Goal: Transaction & Acquisition: Purchase product/service

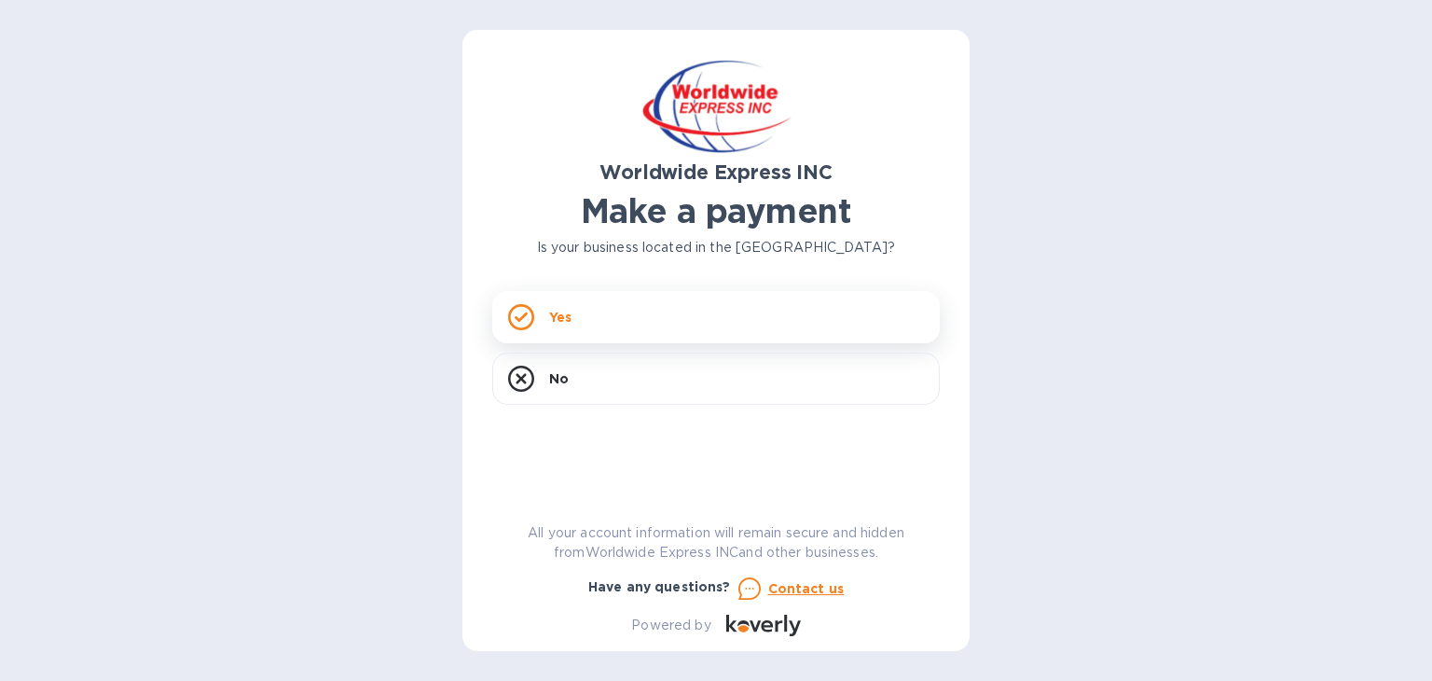
click at [530, 308] on rect at bounding box center [520, 316] width 23 height 23
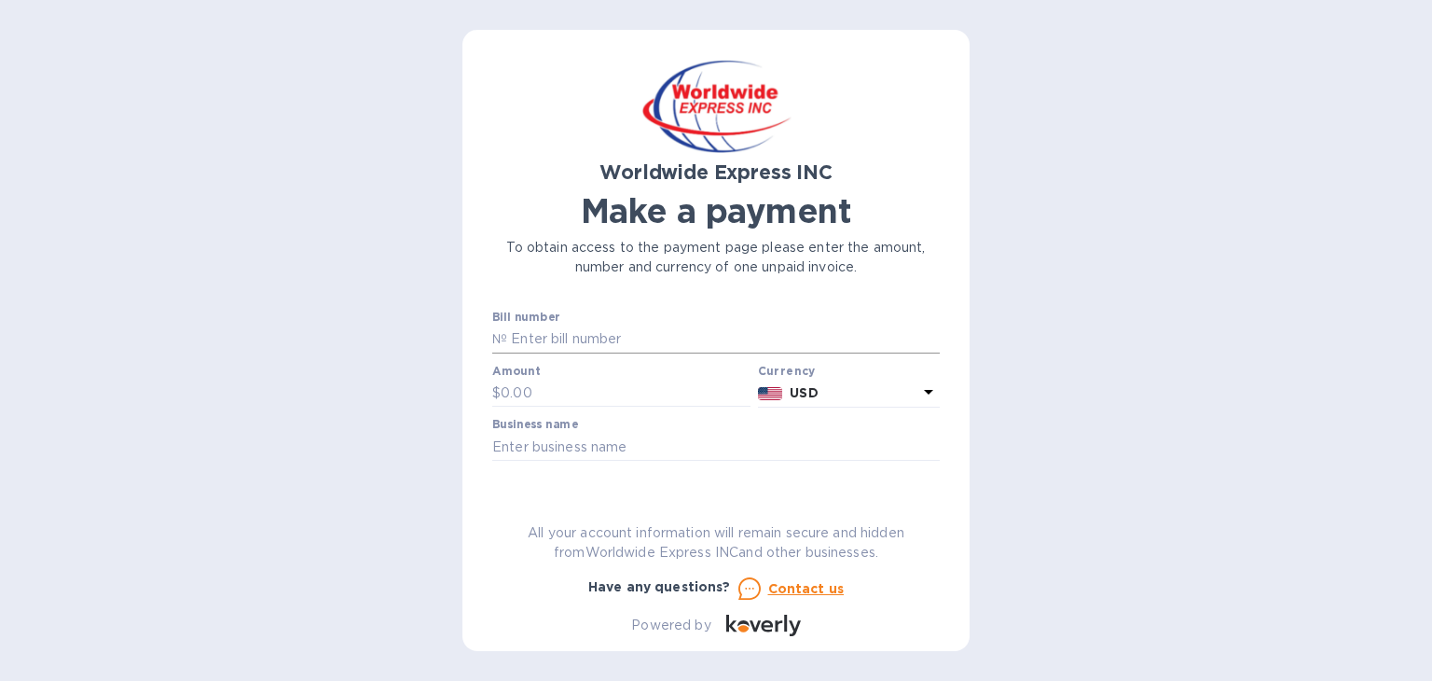
click at [530, 340] on input "text" at bounding box center [723, 339] width 433 height 28
paste input "B00024032"
type input "B00024032"
paste input "4,317.42"
type input "4,317.42"
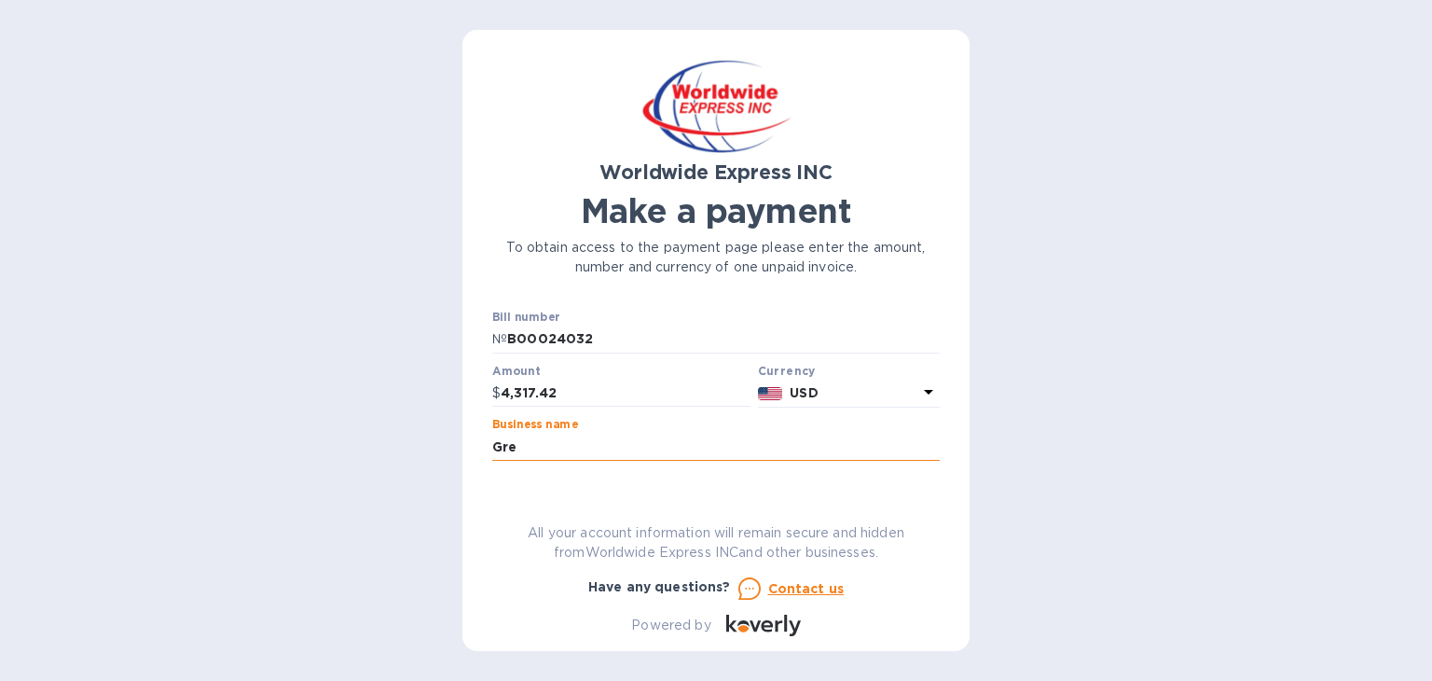
type input "Greenair Inc."
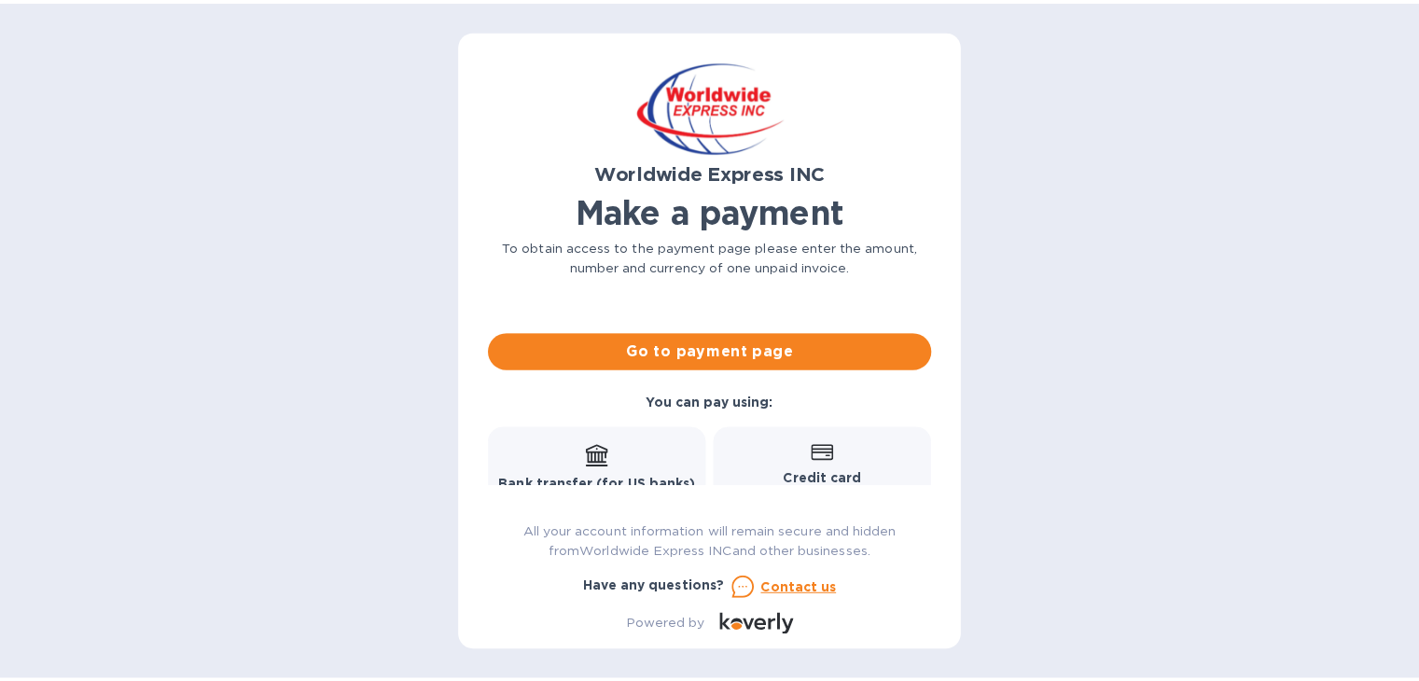
scroll to position [122, 0]
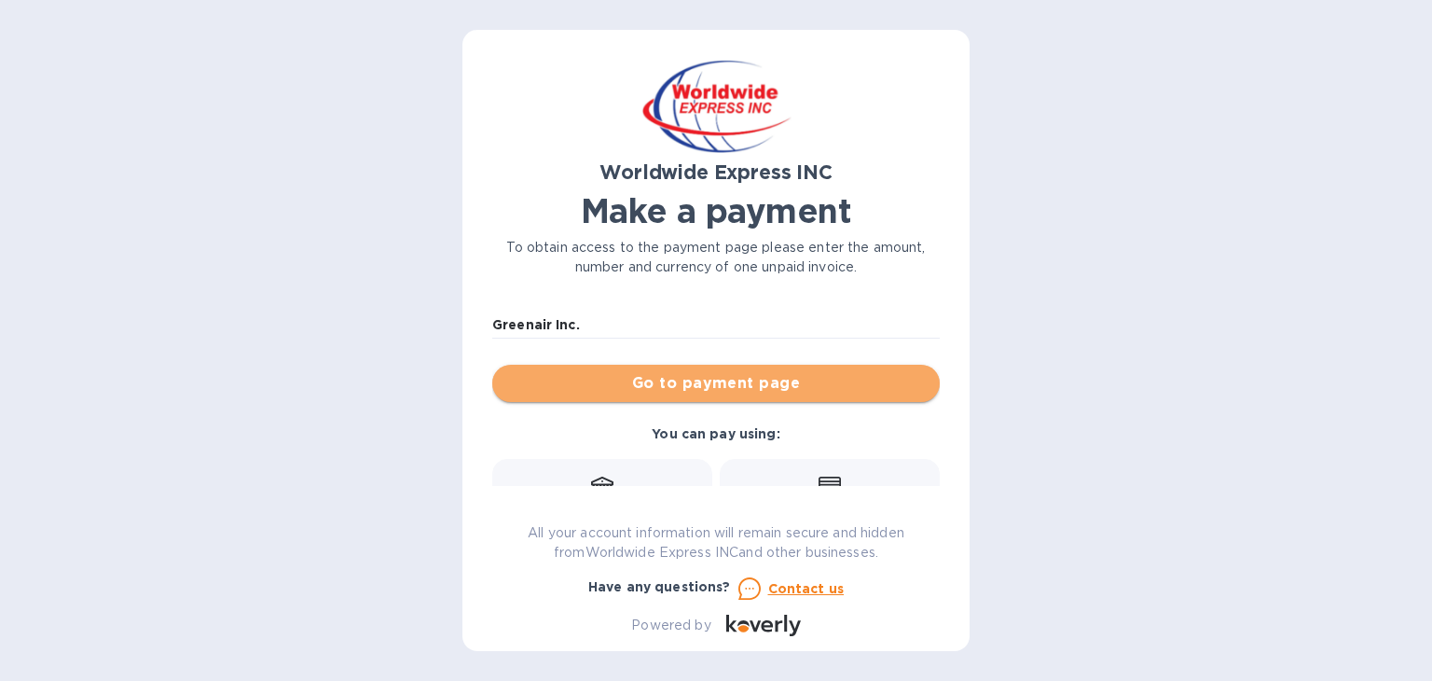
click at [817, 370] on button "Go to payment page" at bounding box center [716, 383] width 448 height 37
